Goal: Information Seeking & Learning: Learn about a topic

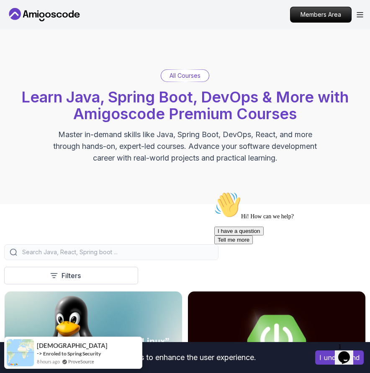
click at [186, 75] on p "All Courses" at bounding box center [185, 76] width 31 height 8
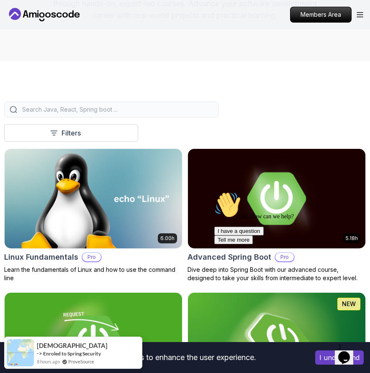
scroll to position [244, 0]
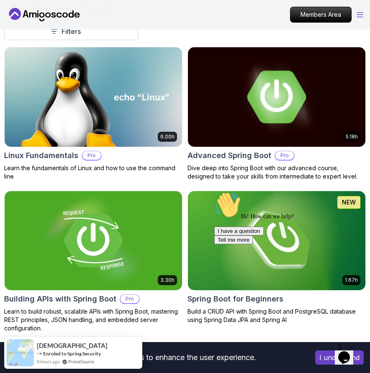
click at [361, 17] on icon "Open Menu" at bounding box center [360, 15] width 6 height 5
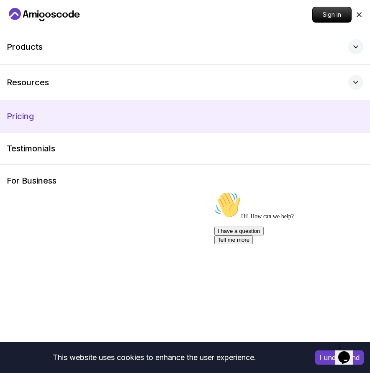
click at [29, 116] on p "Pricing" at bounding box center [20, 117] width 27 height 12
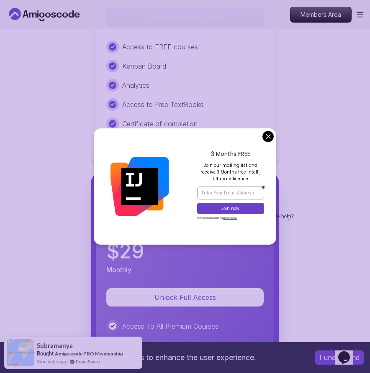
scroll to position [2211, 0]
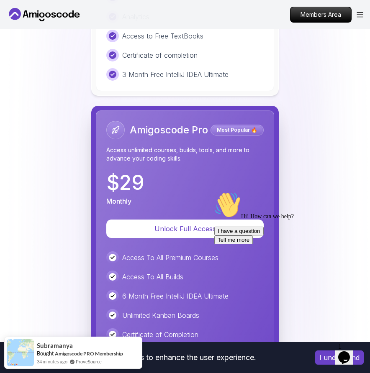
scroll to position [2288, 0]
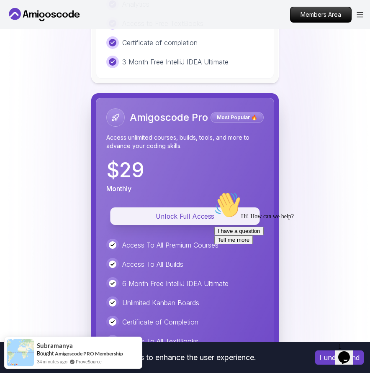
click at [189, 212] on p "Unlock Full Access" at bounding box center [185, 216] width 131 height 10
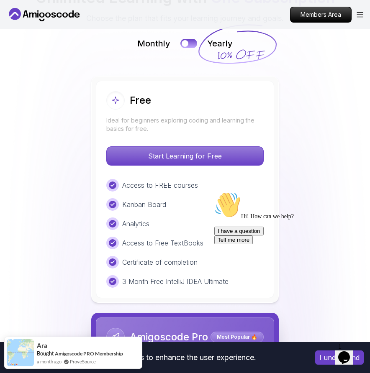
scroll to position [1932, 0]
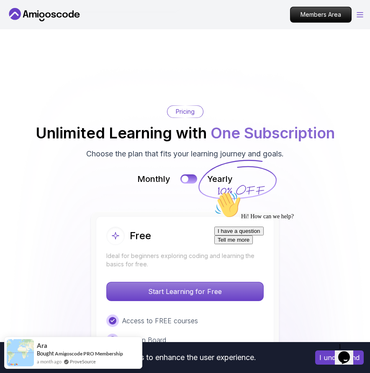
click at [359, 13] on icon "Open Menu" at bounding box center [360, 14] width 7 height 5
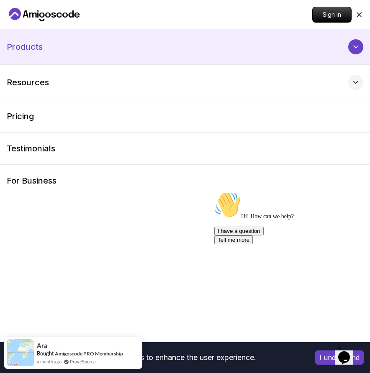
click at [26, 46] on p "Products" at bounding box center [25, 47] width 36 height 12
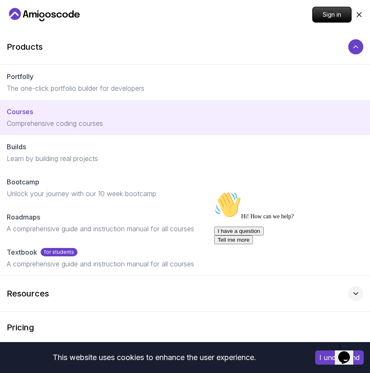
click at [26, 110] on p "Courses" at bounding box center [20, 112] width 26 height 10
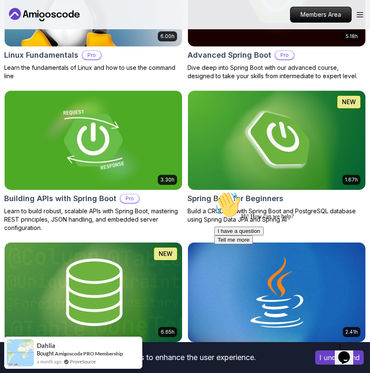
scroll to position [346, 0]
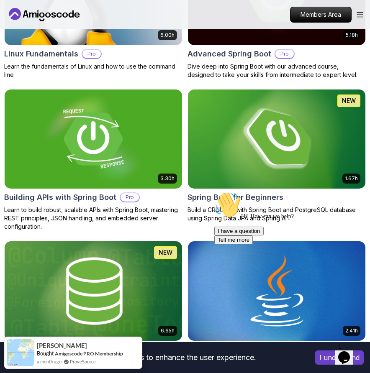
click at [198, 199] on h2 "Spring Boot for Beginners" at bounding box center [236, 198] width 96 height 12
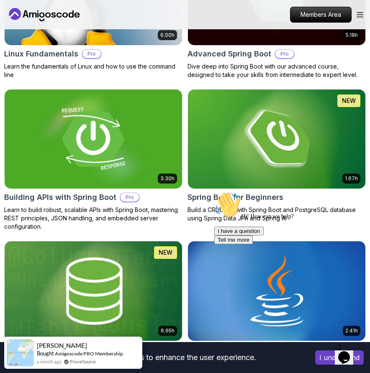
click at [106, 199] on h2 "Building APIs with Spring Boot" at bounding box center [60, 198] width 112 height 12
click at [203, 53] on h2 "Advanced Spring Boot" at bounding box center [230, 54] width 84 height 12
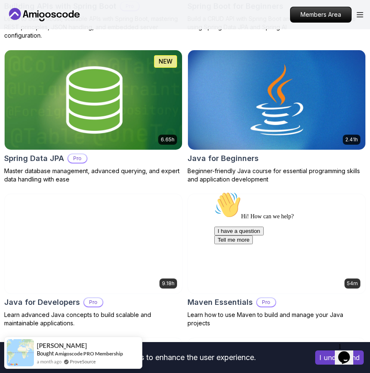
scroll to position [540, 0]
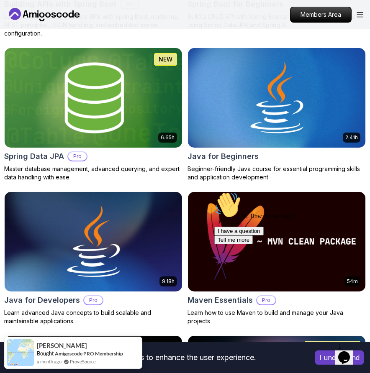
click at [57, 154] on h2 "Spring Data JPA" at bounding box center [34, 157] width 60 height 12
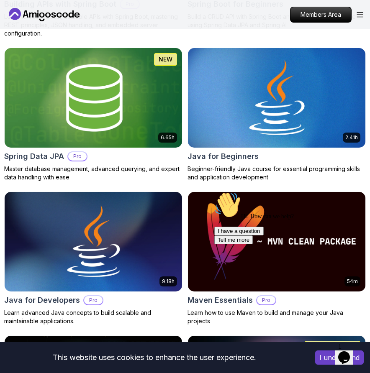
click at [208, 157] on h2 "Java for Beginners" at bounding box center [223, 157] width 71 height 12
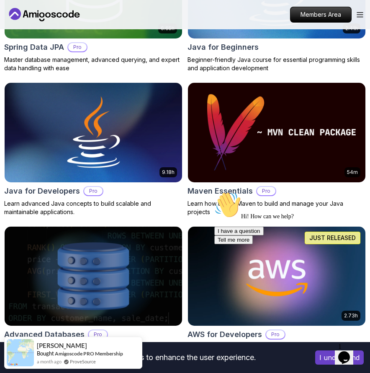
scroll to position [674, 0]
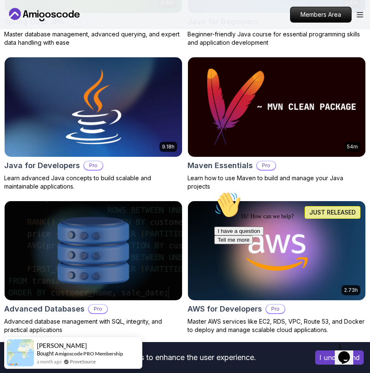
click at [52, 164] on h2 "Java for Developers" at bounding box center [42, 166] width 76 height 12
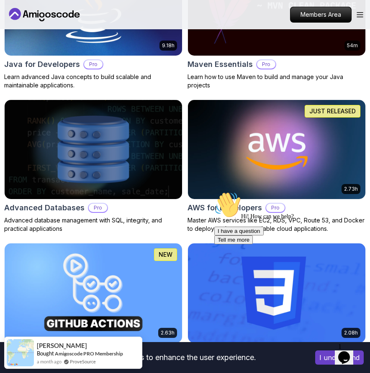
scroll to position [817, 0]
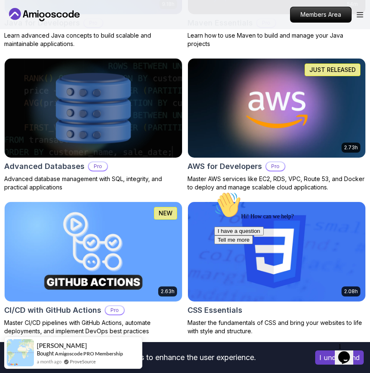
click at [64, 167] on h2 "Advanced Databases" at bounding box center [44, 167] width 80 height 12
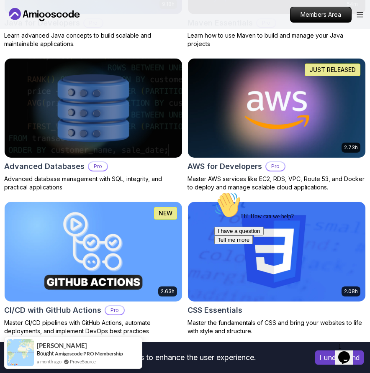
click at [198, 167] on h2 "AWS for Developers" at bounding box center [225, 167] width 75 height 12
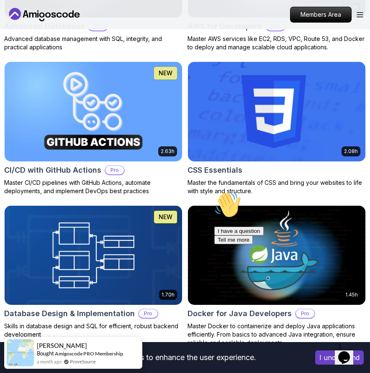
scroll to position [996, 0]
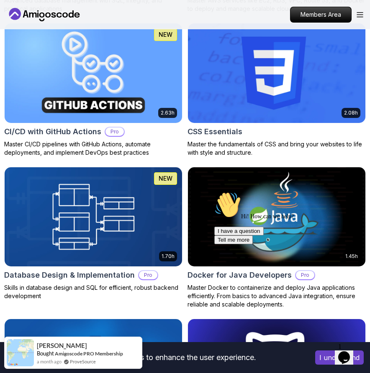
click at [90, 132] on h2 "CI/CD with GitHub Actions" at bounding box center [52, 132] width 97 height 12
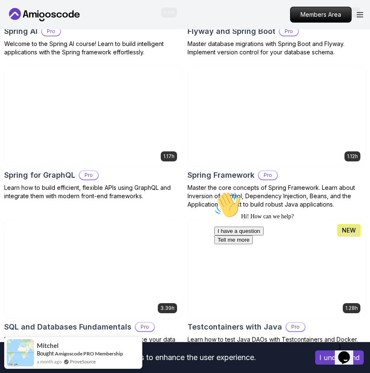
scroll to position [3271, 0]
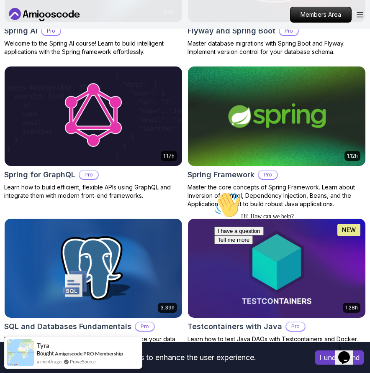
click at [218, 169] on h2 "Spring Framework" at bounding box center [221, 175] width 67 height 12
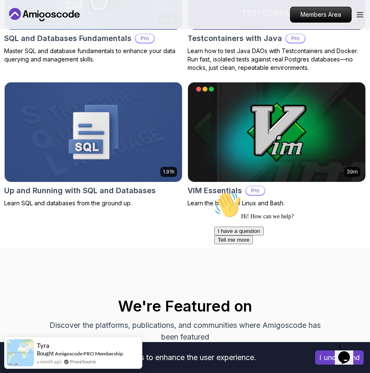
scroll to position [3584, 0]
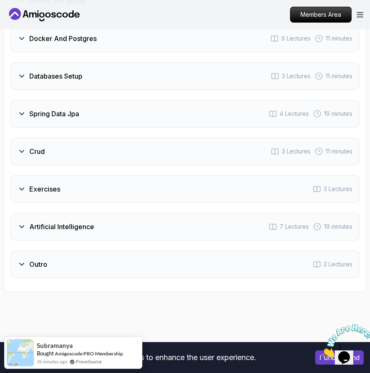
scroll to position [1691, 0]
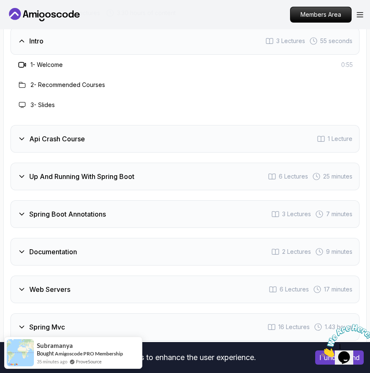
scroll to position [1710, 0]
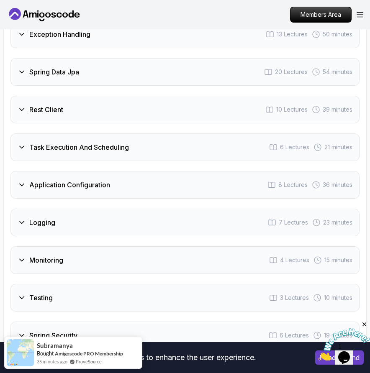
scroll to position [1740, 0]
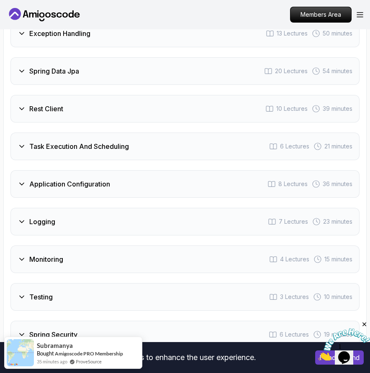
click at [174, 250] on div "Monitoring 4 Lectures 15 minutes" at bounding box center [184, 260] width 349 height 28
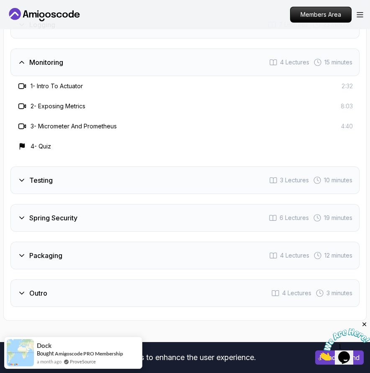
scroll to position [1930, 0]
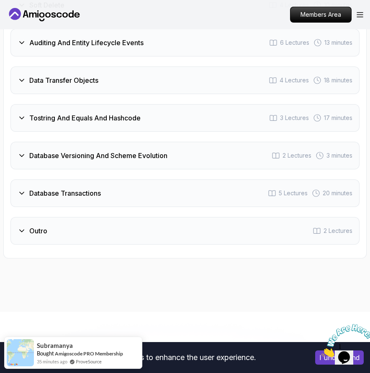
scroll to position [2106, 0]
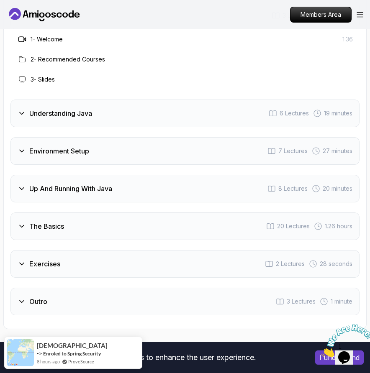
scroll to position [1593, 0]
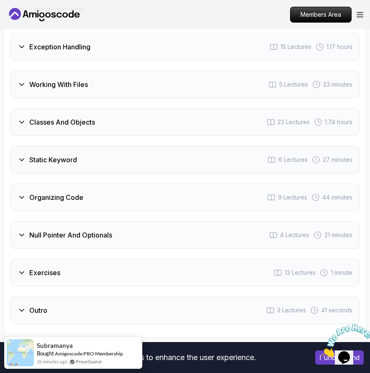
scroll to position [1963, 0]
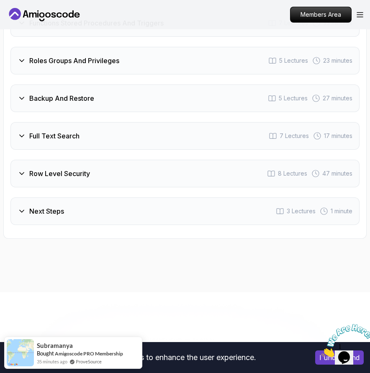
scroll to position [2274, 0]
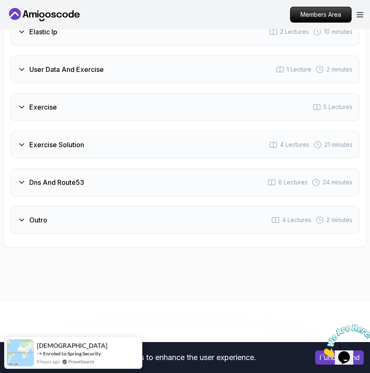
scroll to position [1796, 0]
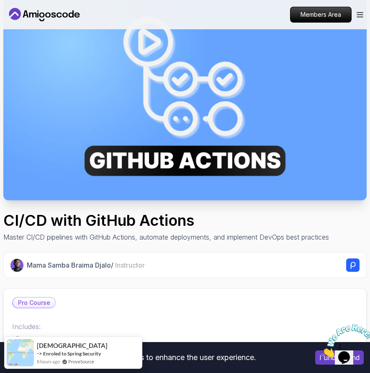
scroll to position [59, 0]
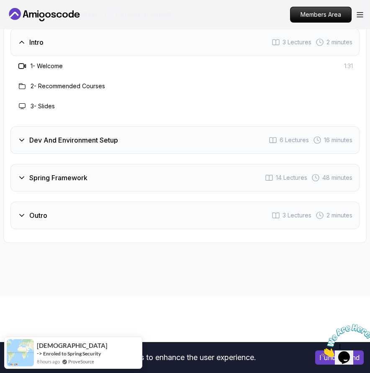
scroll to position [1480, 0]
